Goal: Navigation & Orientation: Find specific page/section

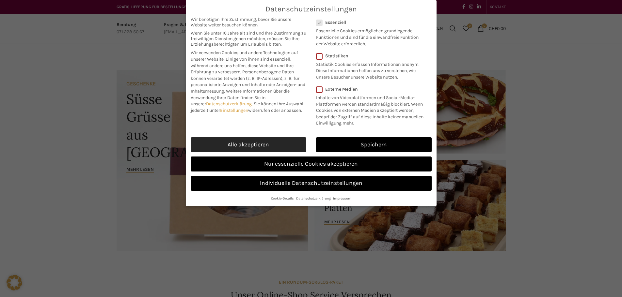
click at [261, 147] on link "Alle akzeptieren" at bounding box center [248, 144] width 115 height 15
checkbox input "true"
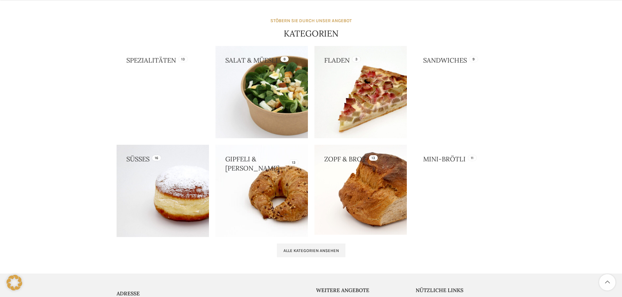
scroll to position [660, 0]
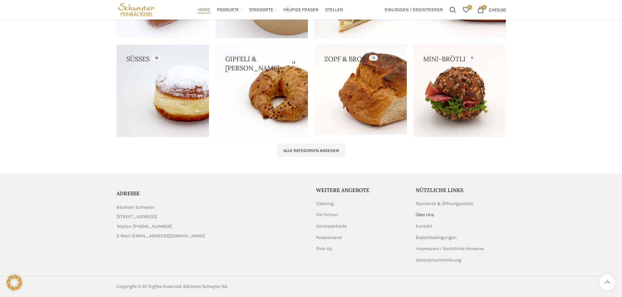
click at [425, 216] on link "Über Uns" at bounding box center [424, 215] width 19 height 7
